Goal: Task Accomplishment & Management: Complete application form

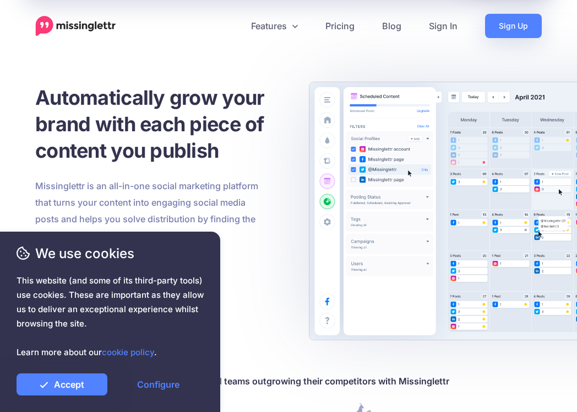
click at [186, 178] on p "Missinglettr is an all-in-one social marketing platform that turns your content…" at bounding box center [150, 210] width 231 height 66
click at [83, 378] on link "Accept" at bounding box center [62, 384] width 91 height 22
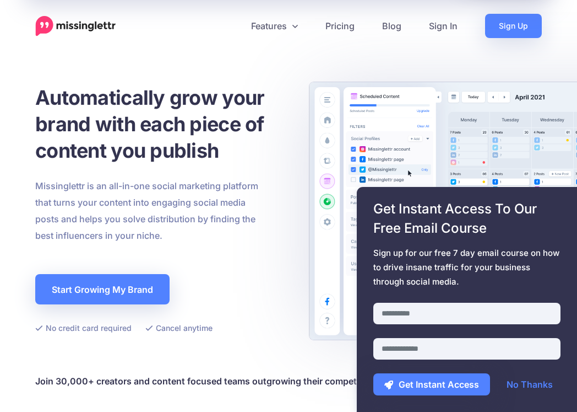
click at [139, 287] on span "This website (and some of its third-party tools) use cookies. These are importa…" at bounding box center [110, 316] width 187 height 86
click at [505, 28] on link "Sign Up" at bounding box center [513, 26] width 57 height 24
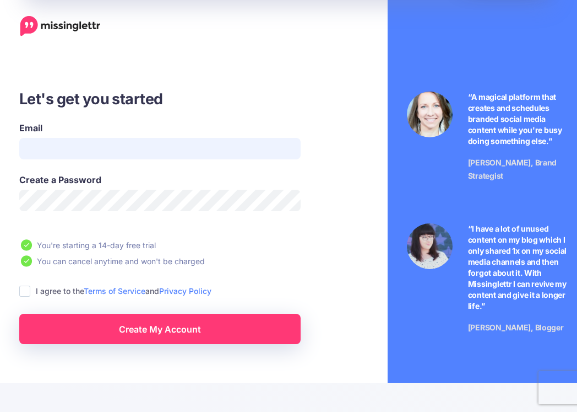
click at [164, 158] on input "Email" at bounding box center [160, 148] width 282 height 21
type input "**********"
click at [18, 291] on div "**********" at bounding box center [189, 216] width 363 height 256
click at [23, 293] on ins at bounding box center [24, 290] width 11 height 11
click at [56, 331] on link "Create My Account" at bounding box center [160, 329] width 282 height 30
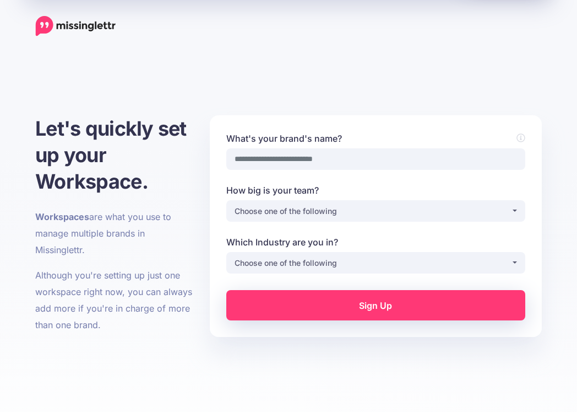
click at [387, 306] on link "Sign Up" at bounding box center [375, 305] width 299 height 30
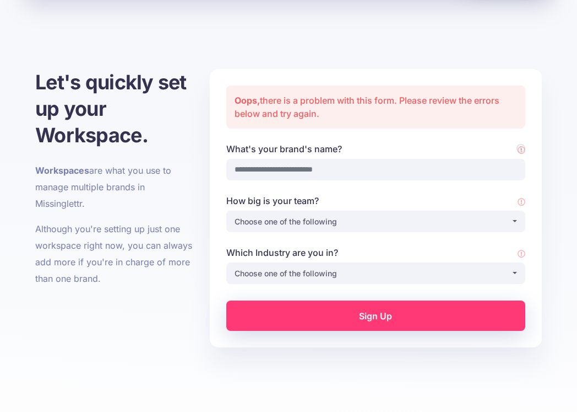
scroll to position [90, 0]
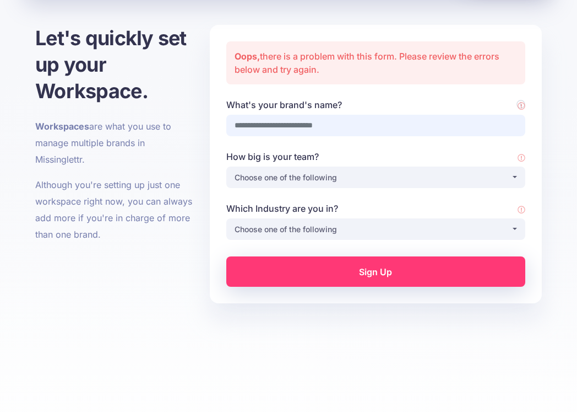
click at [283, 125] on input "What's your brand's name?" at bounding box center [375, 125] width 299 height 21
click at [299, 121] on input "What's your brand's name?" at bounding box center [375, 125] width 299 height 21
type input "*"
click at [360, 172] on div "Choose one of the following" at bounding box center [373, 177] width 277 height 13
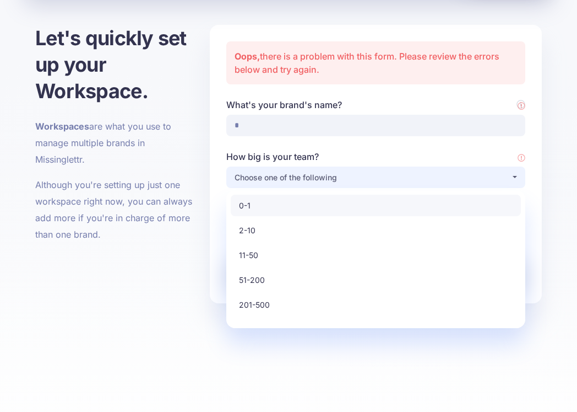
click at [316, 206] on link "0-1" at bounding box center [376, 205] width 290 height 21
select select "*"
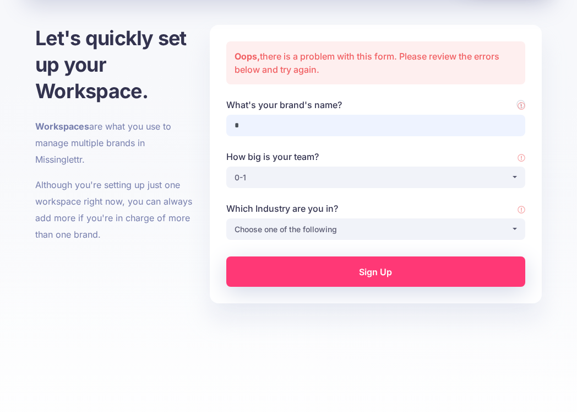
click at [301, 131] on input "*" at bounding box center [375, 125] width 299 height 21
click at [297, 228] on div "Choose one of the following" at bounding box center [373, 229] width 277 height 13
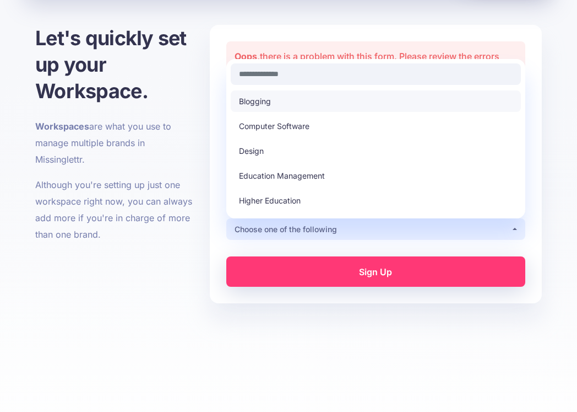
click at [273, 108] on link "Blogging" at bounding box center [376, 100] width 290 height 21
select select "********"
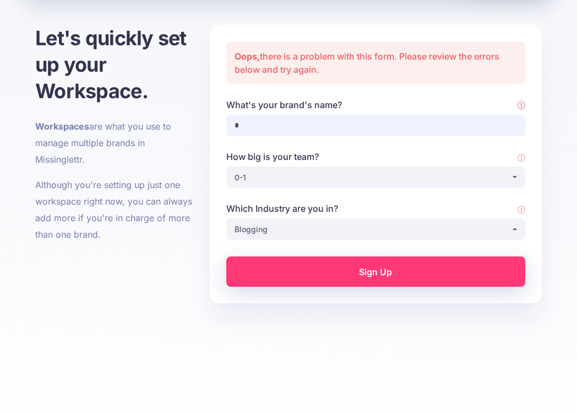
drag, startPoint x: 251, startPoint y: 126, endPoint x: 222, endPoint y: 122, distance: 29.5
click at [223, 123] on div "What's your brand's name? *" at bounding box center [376, 124] width 316 height 52
type input "***"
click at [305, 272] on link "Sign Up" at bounding box center [375, 271] width 299 height 30
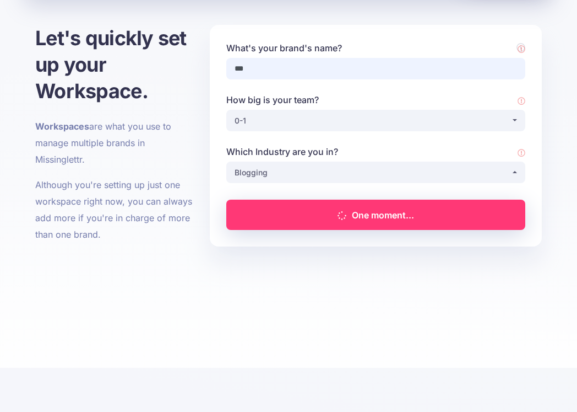
drag, startPoint x: 258, startPoint y: 73, endPoint x: 214, endPoint y: 67, distance: 44.5
click at [214, 67] on div "**********" at bounding box center [376, 136] width 332 height 222
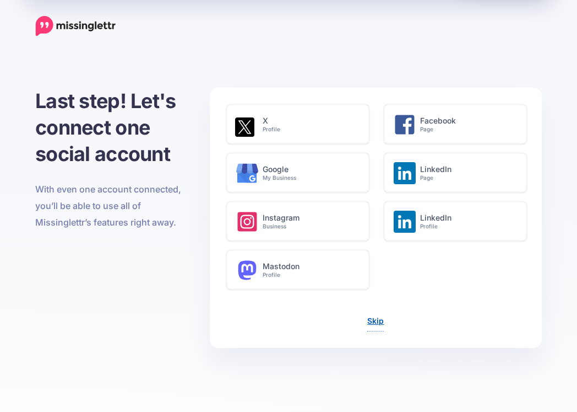
click at [378, 322] on link "Skip" at bounding box center [376, 320] width 17 height 9
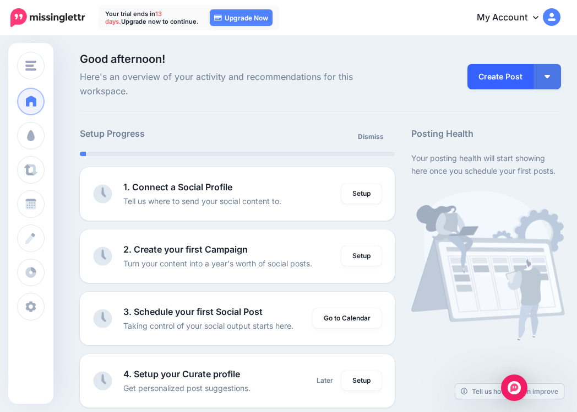
click at [490, 81] on link "Create Post" at bounding box center [501, 76] width 66 height 25
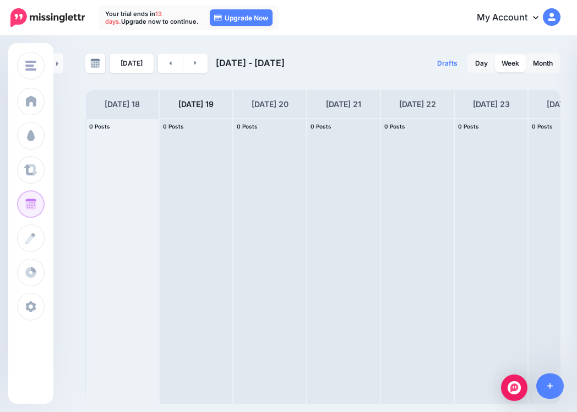
click at [126, 136] on div at bounding box center [122, 260] width 73 height 285
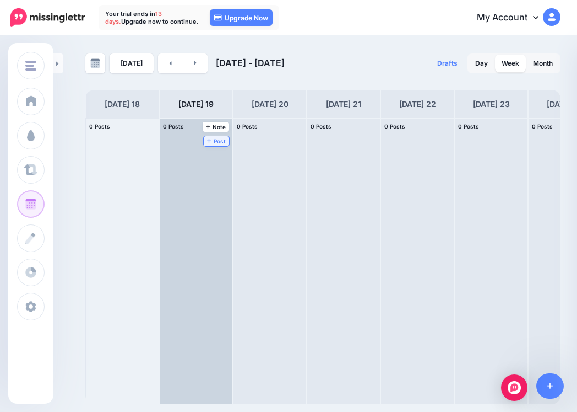
click at [228, 143] on link "Post" at bounding box center [217, 141] width 26 height 10
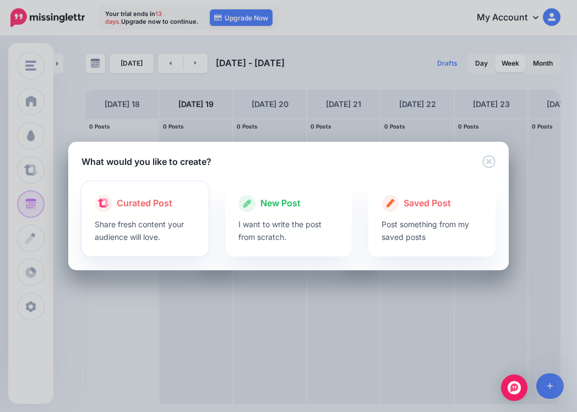
click at [156, 230] on p "Share fresh content your audience will love." at bounding box center [145, 230] width 101 height 25
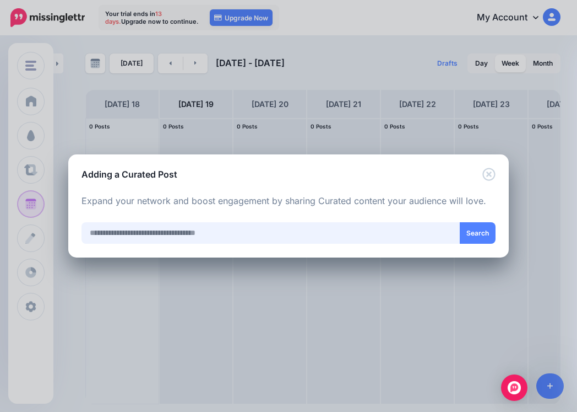
click at [161, 234] on input "text" at bounding box center [271, 232] width 379 height 21
click at [423, 234] on input "text" at bounding box center [271, 232] width 379 height 21
type input "*****"
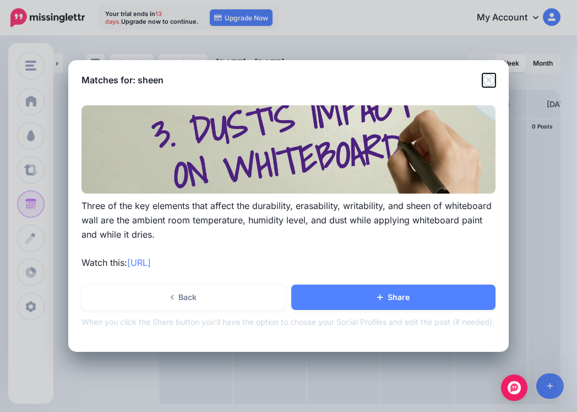
click at [487, 82] on icon "Close" at bounding box center [489, 79] width 13 height 13
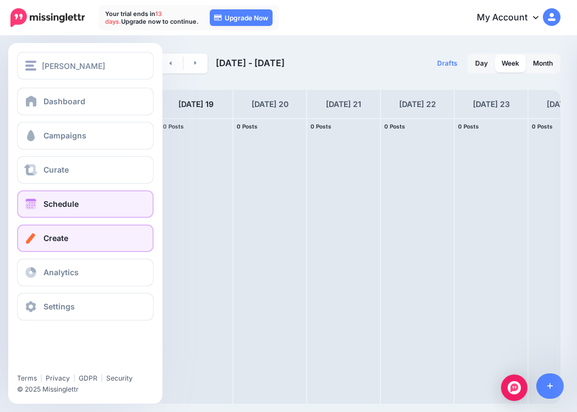
click at [84, 225] on link "Create" at bounding box center [85, 238] width 137 height 28
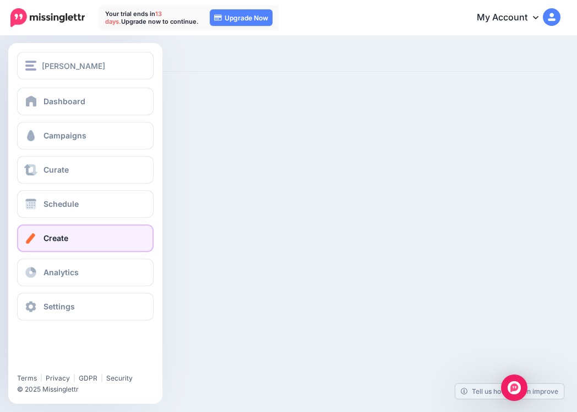
click at [72, 235] on link "Create" at bounding box center [85, 238] width 137 height 28
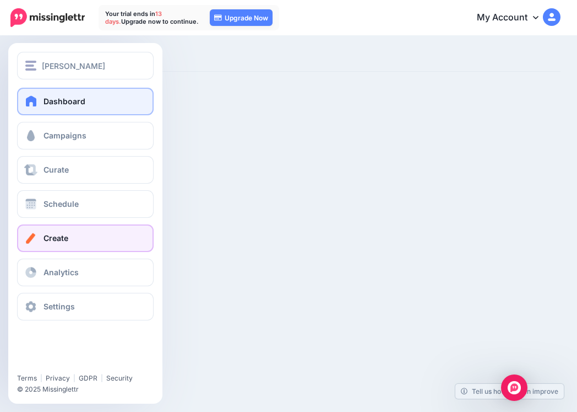
click at [61, 104] on span "Dashboard" at bounding box center [65, 100] width 42 height 9
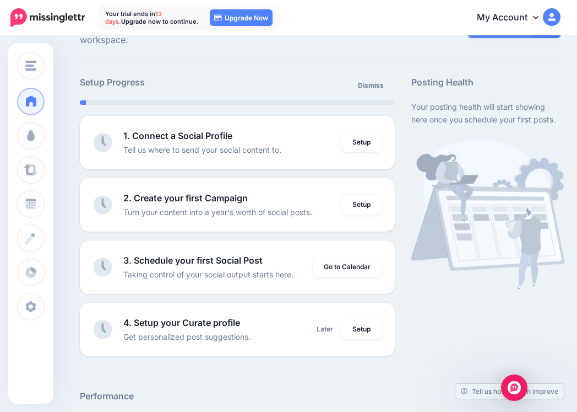
scroll to position [52, 0]
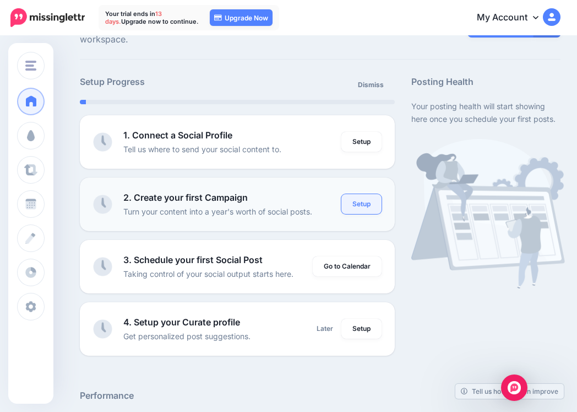
click at [350, 205] on link "Setup" at bounding box center [362, 204] width 40 height 20
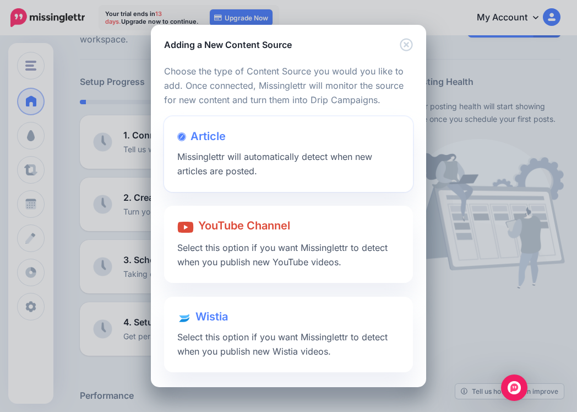
click at [304, 164] on div "Article Missinglettr will automatically detect when new articles are posted." at bounding box center [288, 153] width 249 height 75
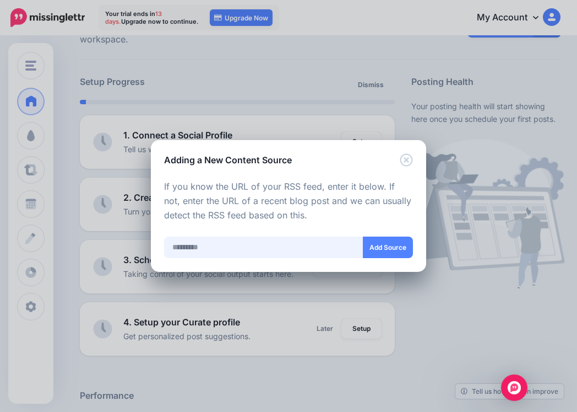
click at [247, 250] on input "text" at bounding box center [263, 246] width 199 height 21
paste input "**********"
drag, startPoint x: 345, startPoint y: 245, endPoint x: 140, endPoint y: 214, distance: 207.8
click at [140, 214] on div "Adding a New Content Source Loading Loading Choose the type of Content Source y…" at bounding box center [288, 206] width 577 height 412
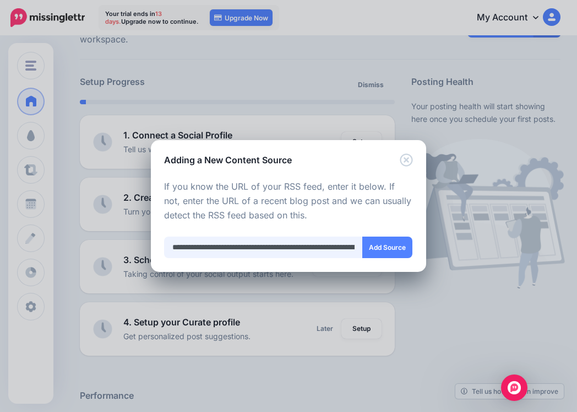
type input "*"
click at [186, 252] on input "*" at bounding box center [263, 246] width 199 height 21
paste input "**********"
type input "**********"
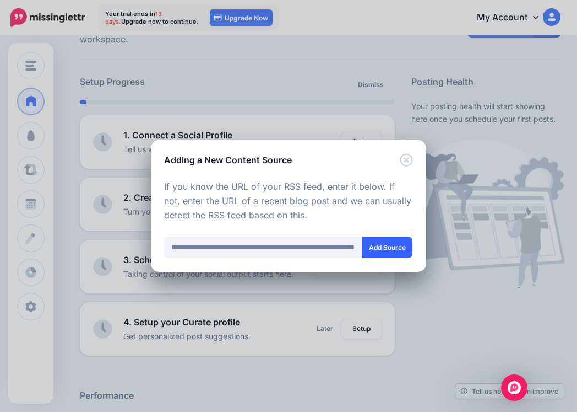
scroll to position [0, 0]
click at [376, 241] on button "Add Source" at bounding box center [388, 246] width 50 height 21
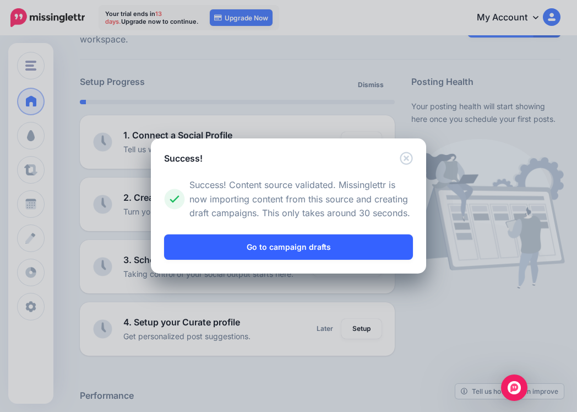
click at [376, 241] on link "Go to campaign drafts" at bounding box center [288, 246] width 249 height 25
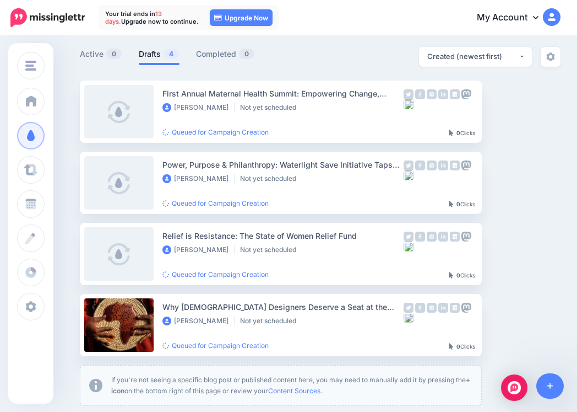
scroll to position [82, 0]
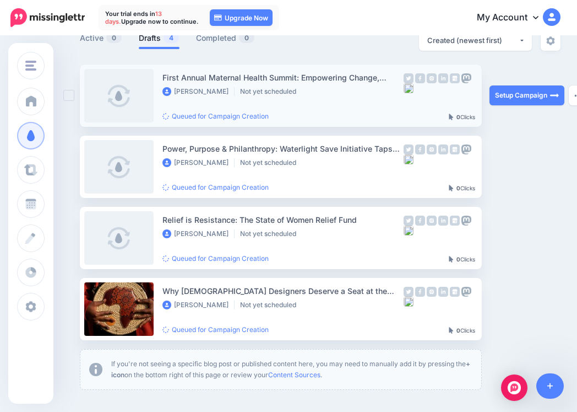
click at [71, 94] on ins at bounding box center [68, 95] width 11 height 11
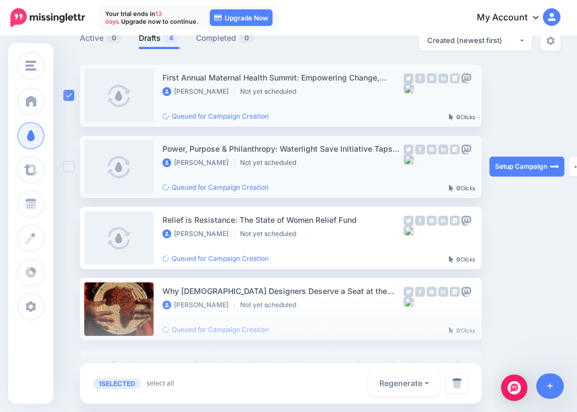
click at [68, 167] on ins at bounding box center [68, 166] width 11 height 11
click at [73, 311] on div at bounding box center [288, 354] width 577 height 116
click at [459, 386] on img at bounding box center [457, 382] width 10 height 11
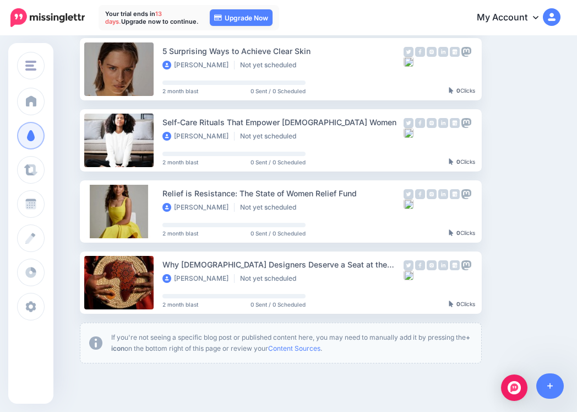
scroll to position [390, 0]
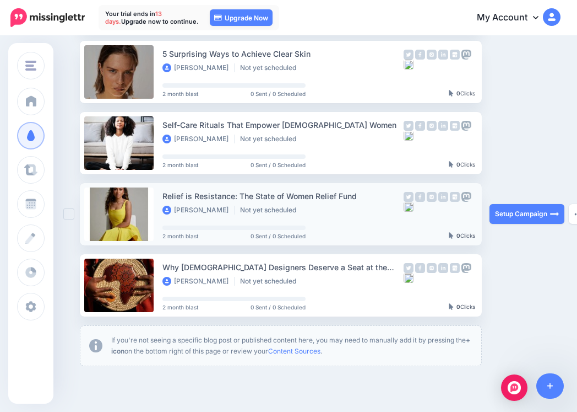
click at [136, 202] on link at bounding box center [118, 213] width 69 height 53
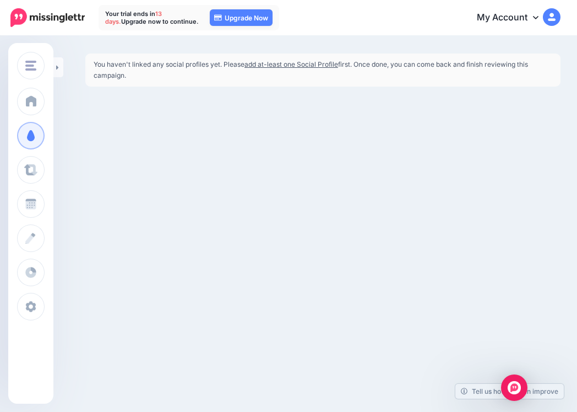
click at [256, 61] on link "add at-least one Social Profile" at bounding box center [292, 64] width 94 height 8
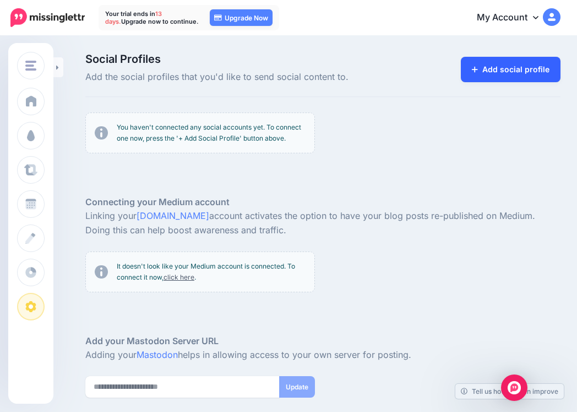
click at [478, 71] on icon at bounding box center [475, 70] width 6 height 8
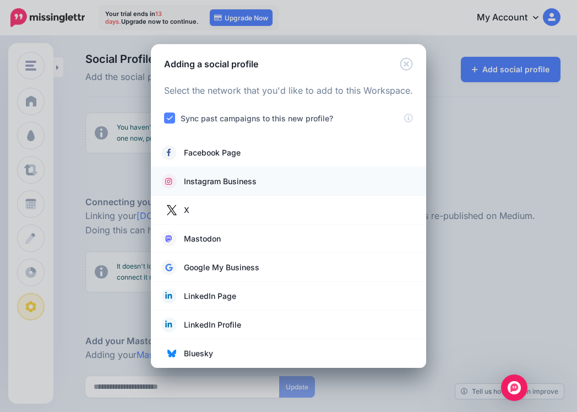
click at [223, 178] on span "Instagram Business" at bounding box center [220, 181] width 73 height 13
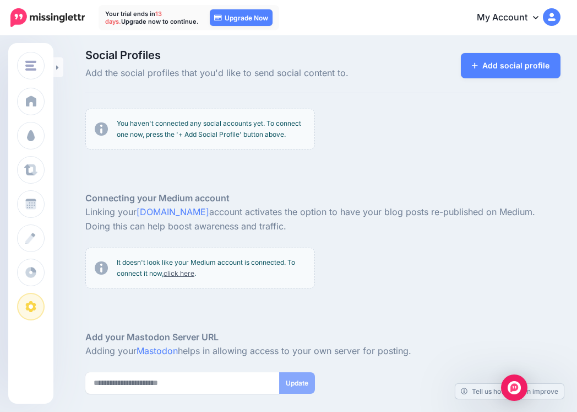
scroll to position [6, 0]
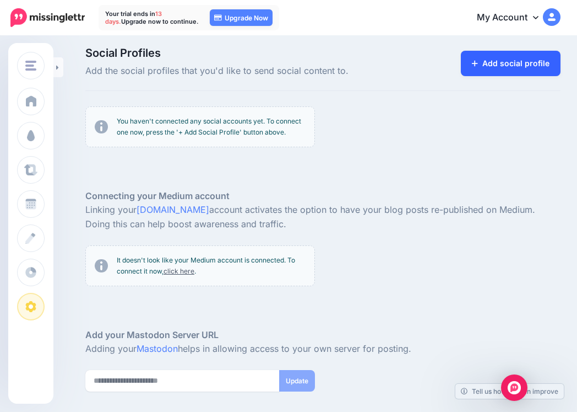
click at [504, 61] on link "Add social profile" at bounding box center [511, 63] width 100 height 25
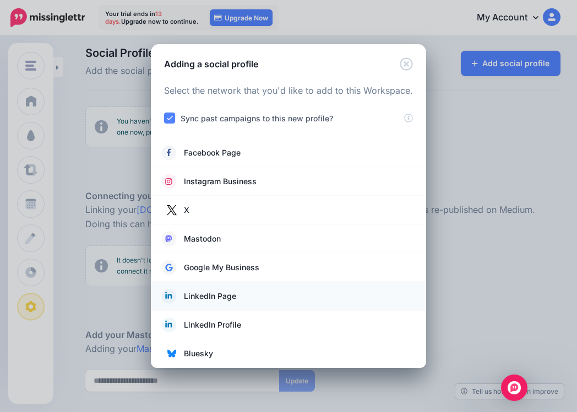
click at [222, 294] on span "LinkedIn Page" at bounding box center [210, 295] width 52 height 13
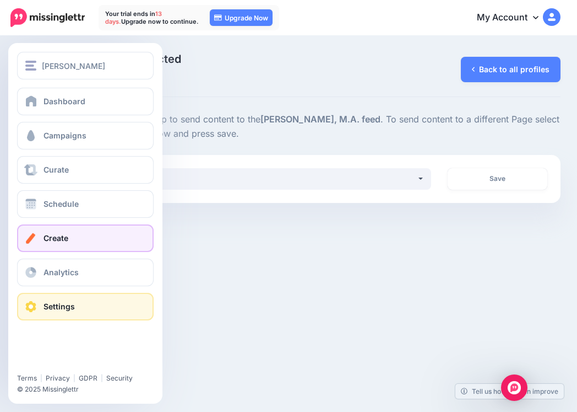
click at [73, 242] on link "Create" at bounding box center [85, 238] width 137 height 28
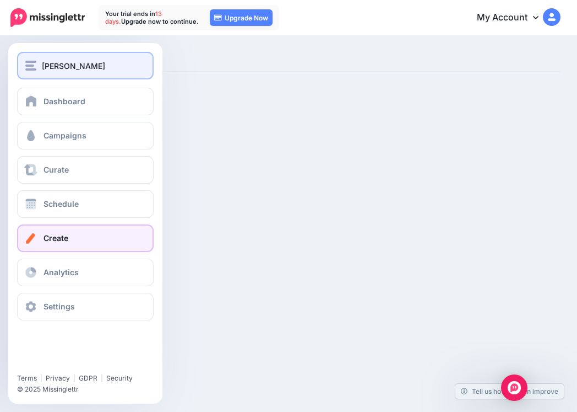
click at [58, 63] on div "[PERSON_NAME]" at bounding box center [85, 66] width 120 height 13
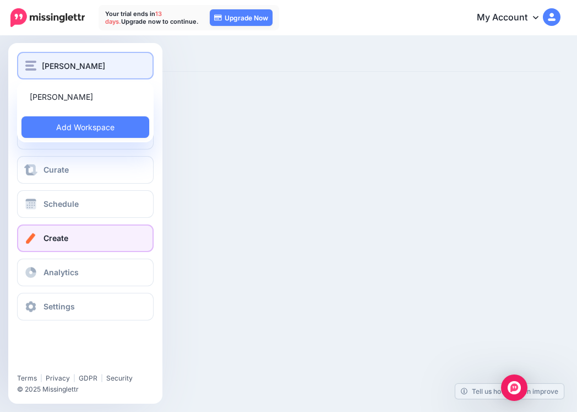
click at [68, 63] on div "[PERSON_NAME]" at bounding box center [85, 66] width 120 height 13
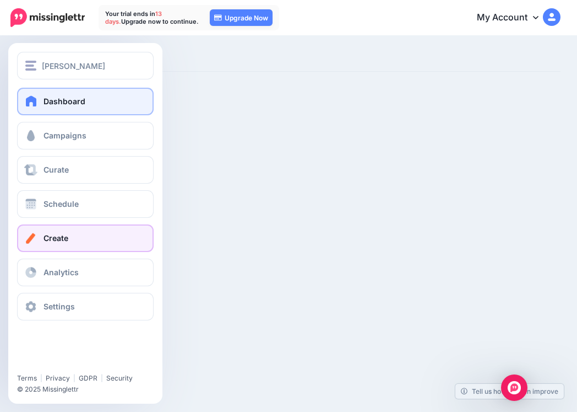
click at [66, 96] on link "Dashboard" at bounding box center [85, 102] width 137 height 28
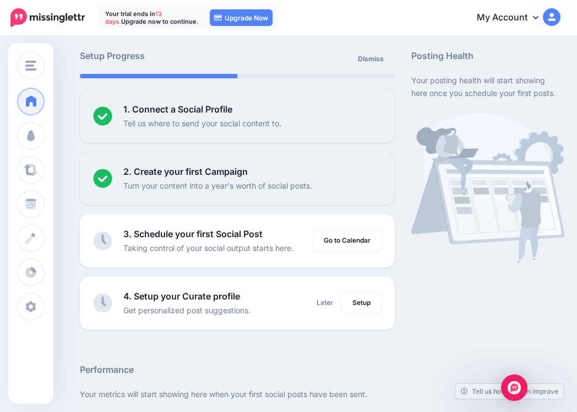
scroll to position [82, 0]
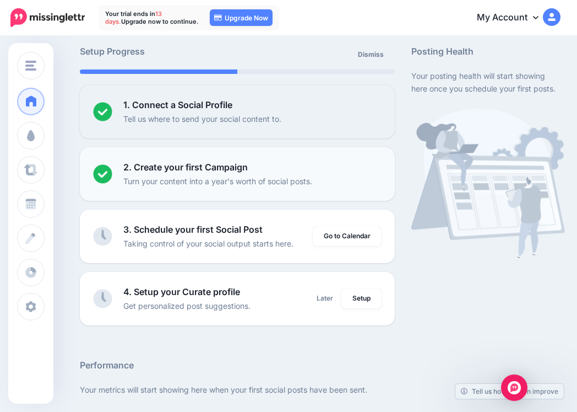
click at [198, 170] on b "2. Create your first Campaign" at bounding box center [185, 166] width 125 height 11
click at [101, 170] on img at bounding box center [102, 173] width 19 height 19
click at [243, 186] on p "Turn your content into a year's worth of social posts." at bounding box center [217, 181] width 189 height 13
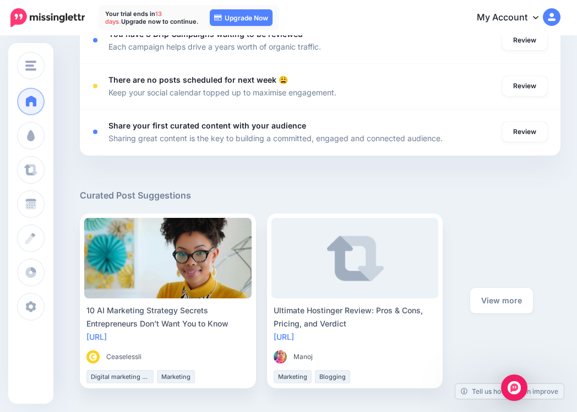
scroll to position [674, 0]
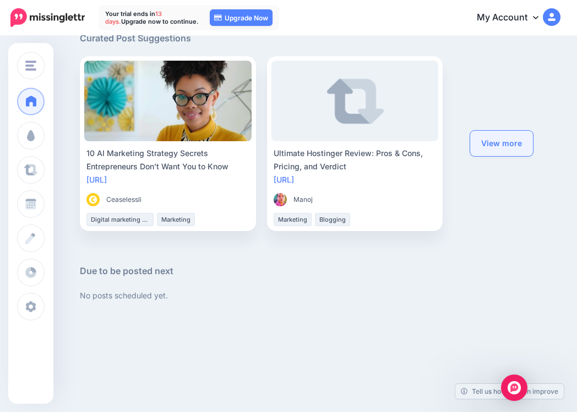
click at [496, 138] on link "View more" at bounding box center [502, 143] width 63 height 25
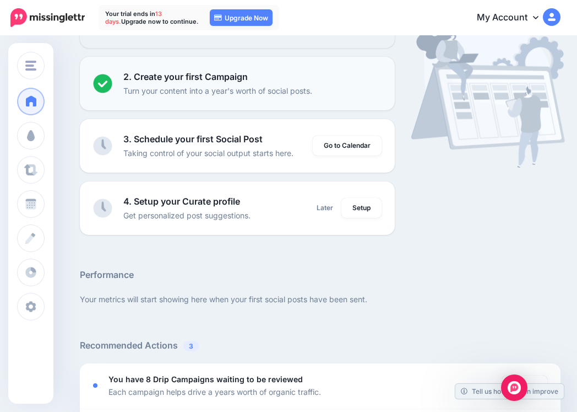
scroll to position [260, 0]
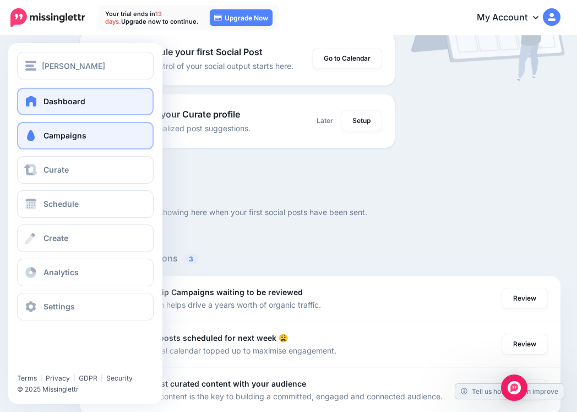
click at [93, 130] on link "Campaigns" at bounding box center [85, 136] width 137 height 28
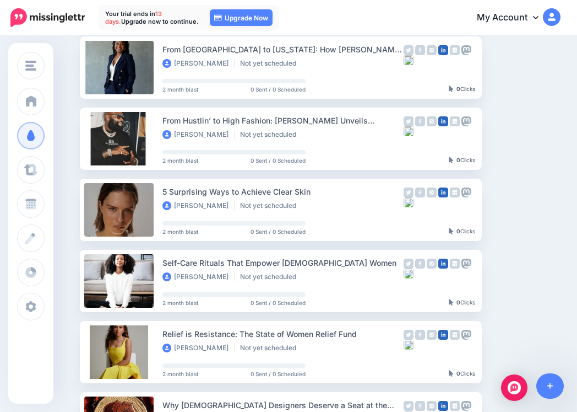
scroll to position [455, 0]
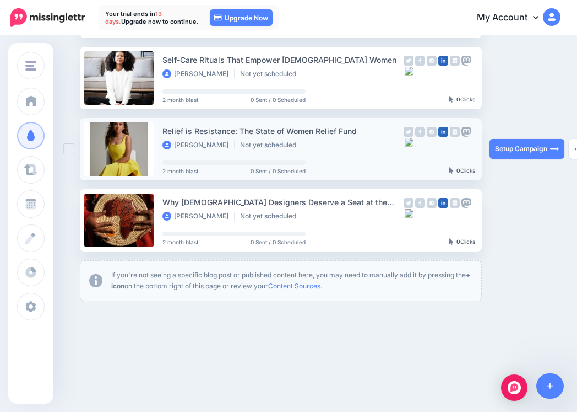
click at [125, 150] on link at bounding box center [118, 148] width 69 height 53
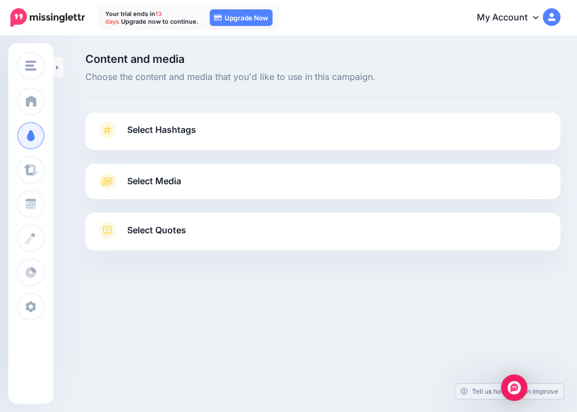
click at [162, 180] on span "Select Media" at bounding box center [154, 181] width 54 height 15
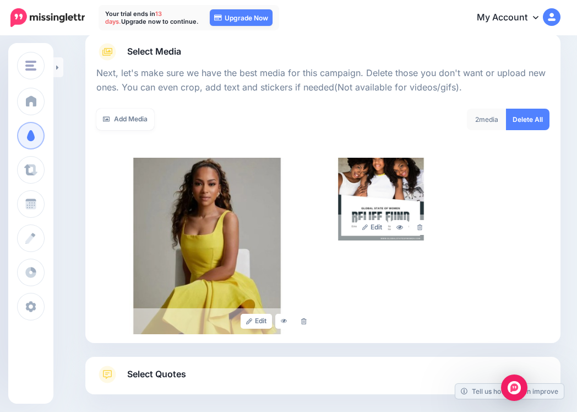
scroll to position [183, 0]
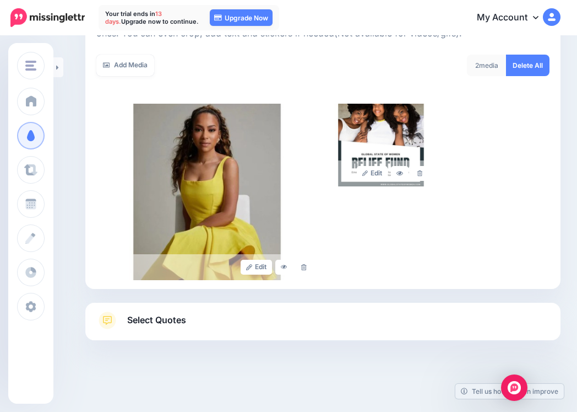
click at [181, 325] on span "Select Quotes" at bounding box center [156, 319] width 59 height 15
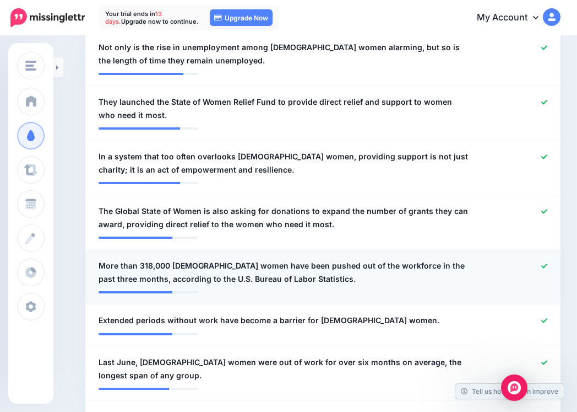
scroll to position [565, 0]
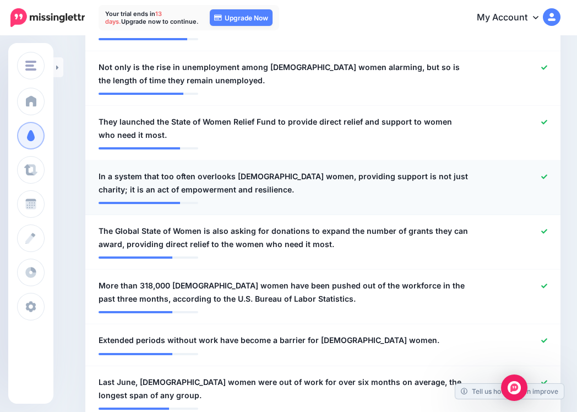
click at [185, 175] on span "In a system that too often overlooks [DEMOGRAPHIC_DATA] women, providing suppor…" at bounding box center [284, 183] width 371 height 26
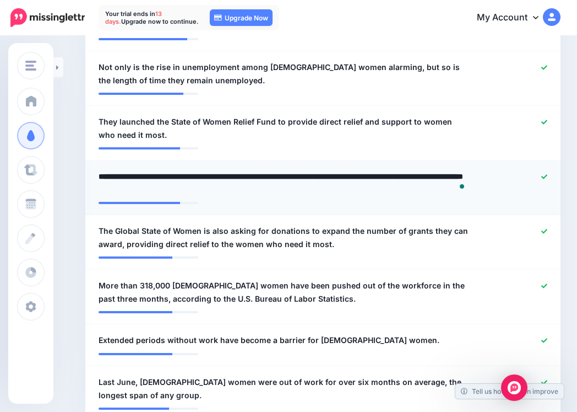
click at [282, 183] on textarea "**********" at bounding box center [284, 183] width 371 height 26
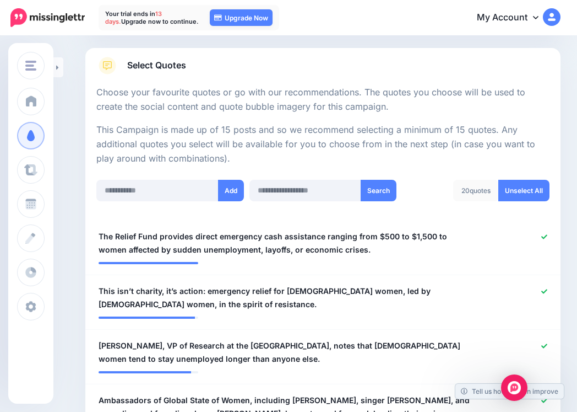
scroll to position [106, 0]
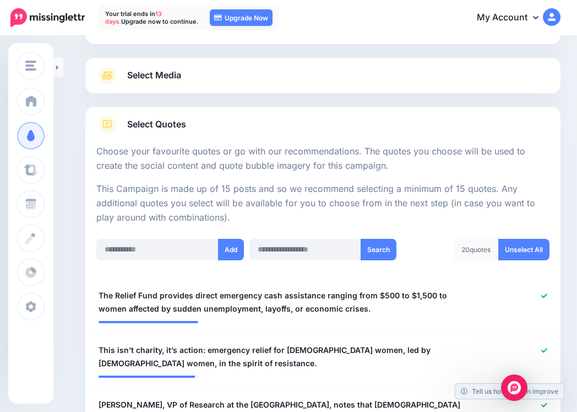
click at [218, 88] on div "Select Media Next, let's make sure we have the best media for this campaign. De…" at bounding box center [323, 75] width 476 height 35
click at [181, 79] on span "Select Media" at bounding box center [154, 75] width 54 height 15
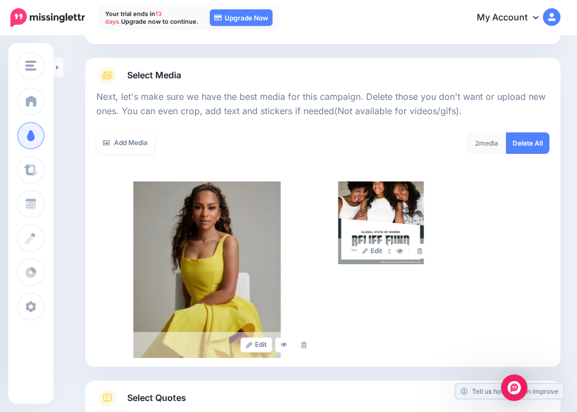
click at [483, 139] on div "2 media" at bounding box center [487, 142] width 40 height 21
